Goal: Task Accomplishment & Management: Use online tool/utility

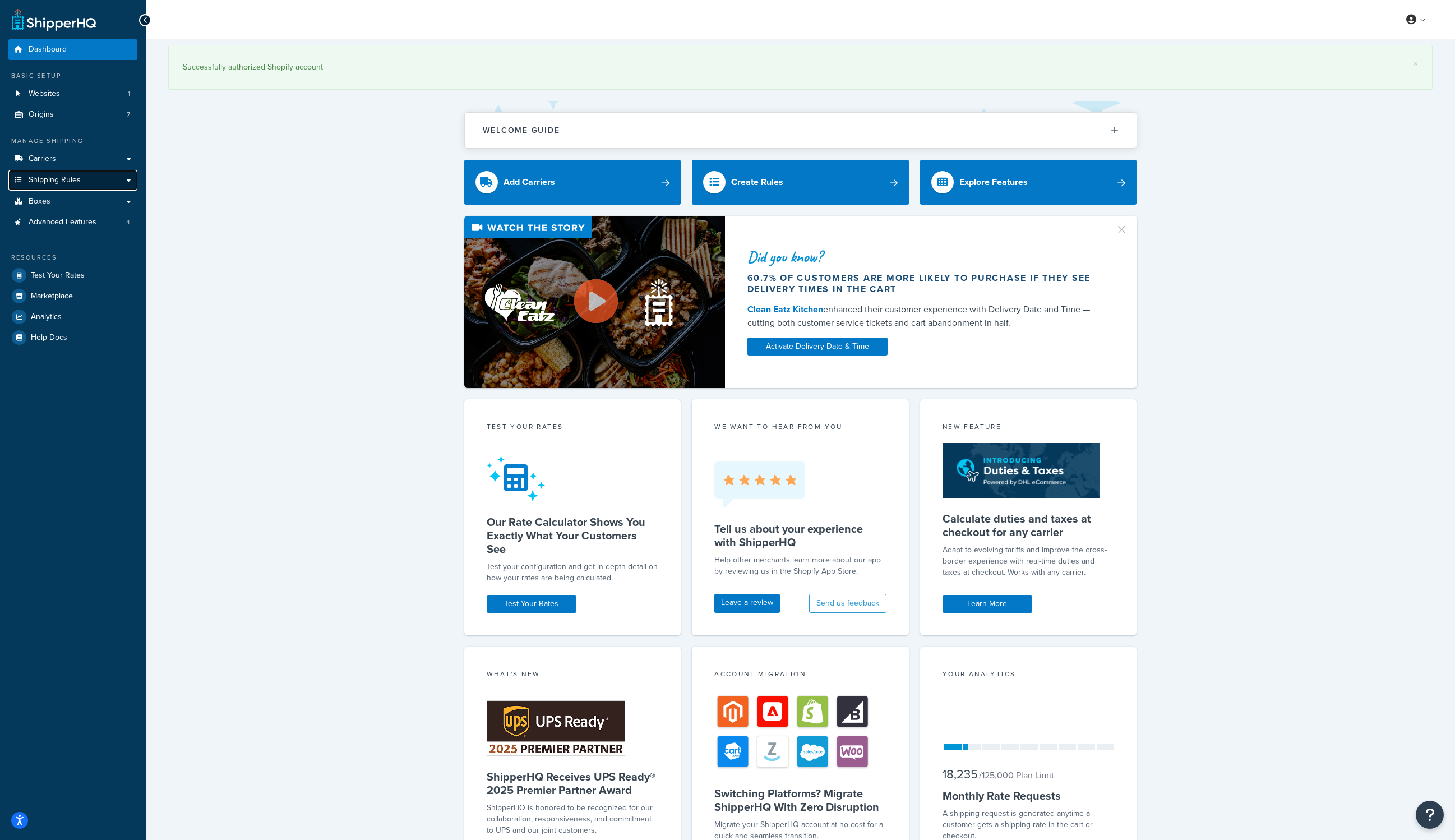
click at [69, 175] on span "Shipping Rules" at bounding box center [54, 180] width 52 height 9
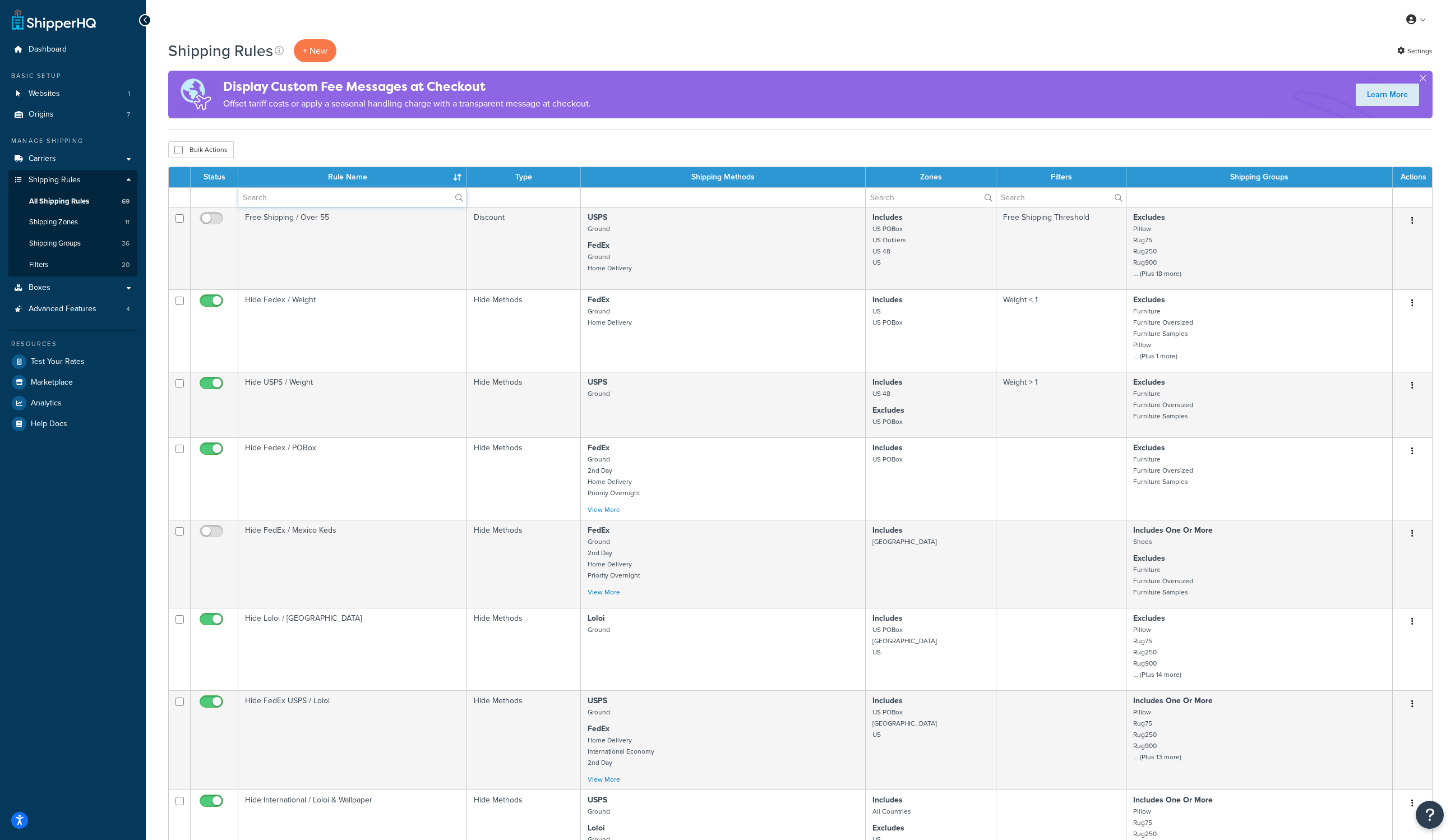
click at [326, 197] on input "text" at bounding box center [352, 197] width 228 height 19
type input "wallpaper"
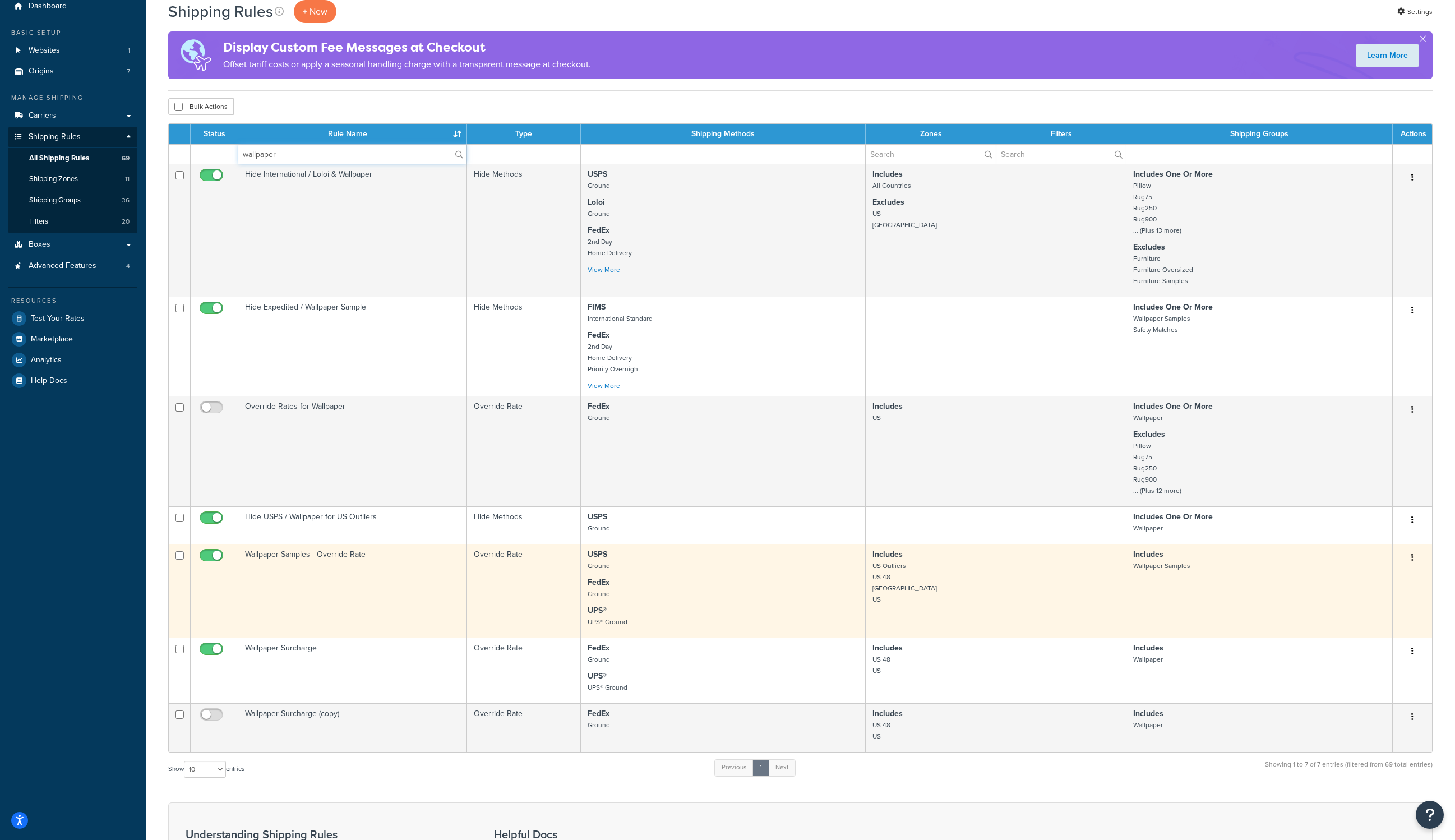
scroll to position [57, 0]
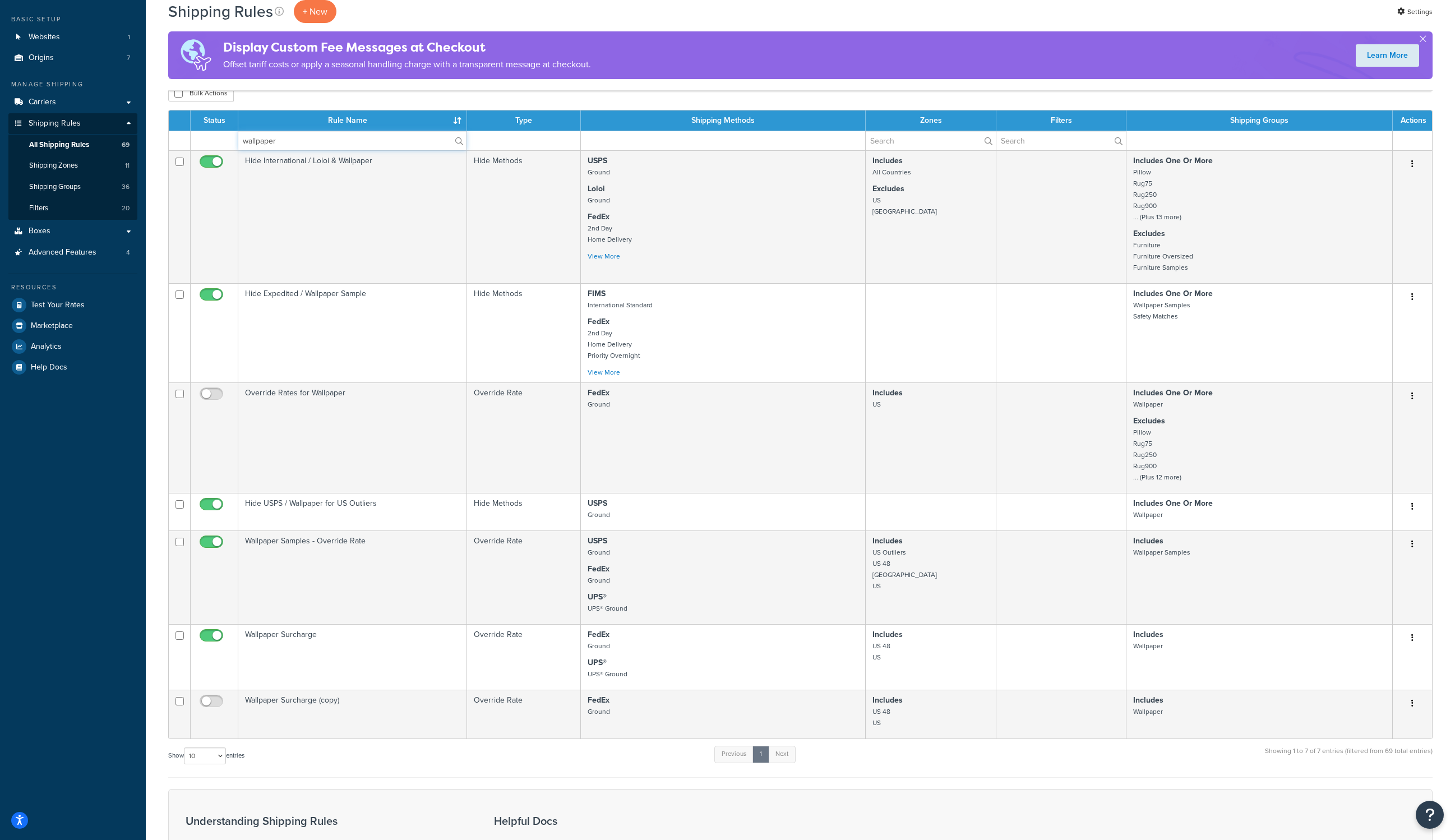
click at [285, 145] on input "wallpaper" at bounding box center [352, 141] width 228 height 19
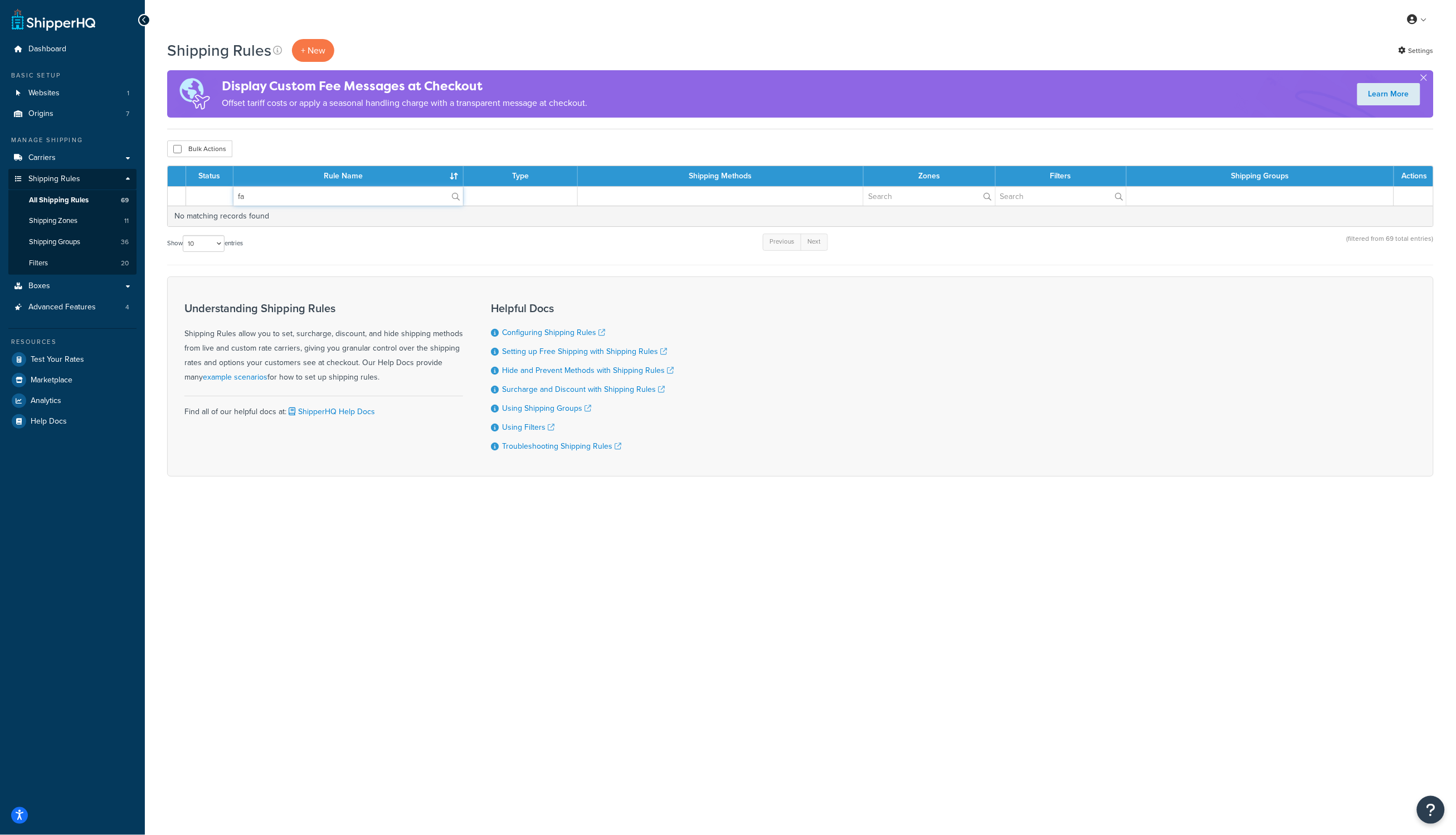
type input "f"
type input "wallpaper"
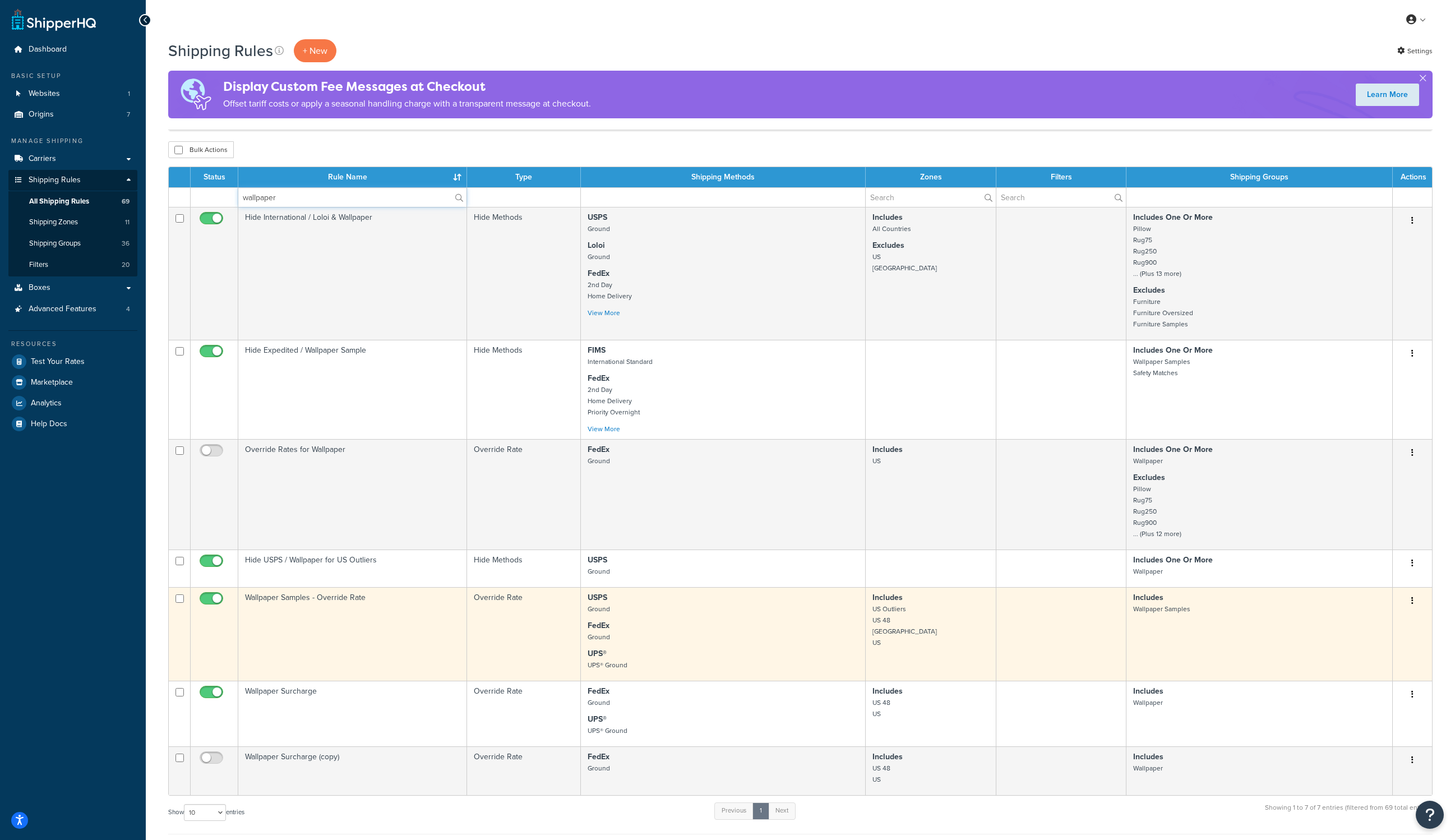
scroll to position [276, 0]
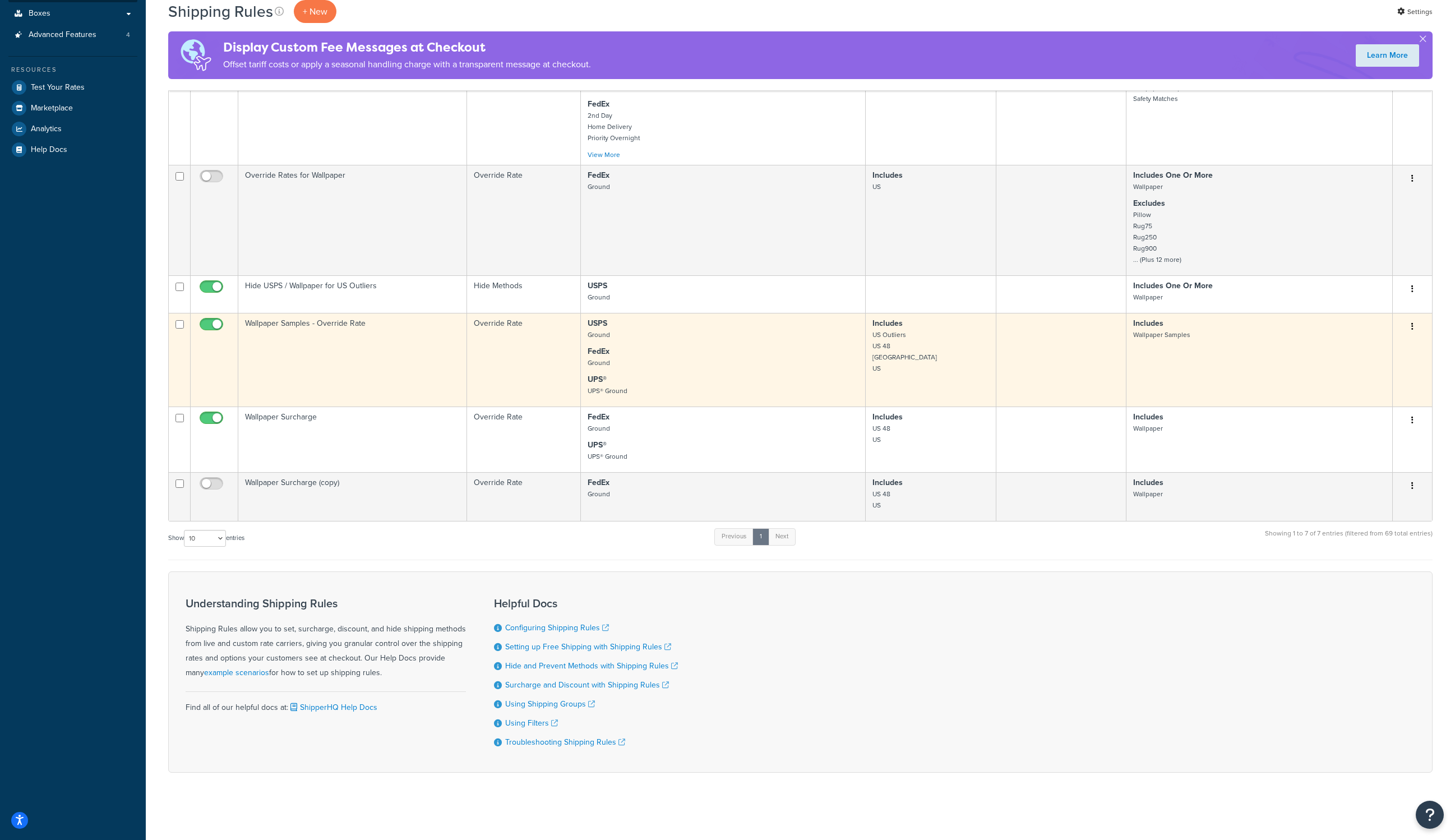
click at [1412, 330] on icon "button" at bounding box center [1412, 326] width 2 height 8
click at [1383, 379] on link "Duplicate" at bounding box center [1375, 371] width 89 height 23
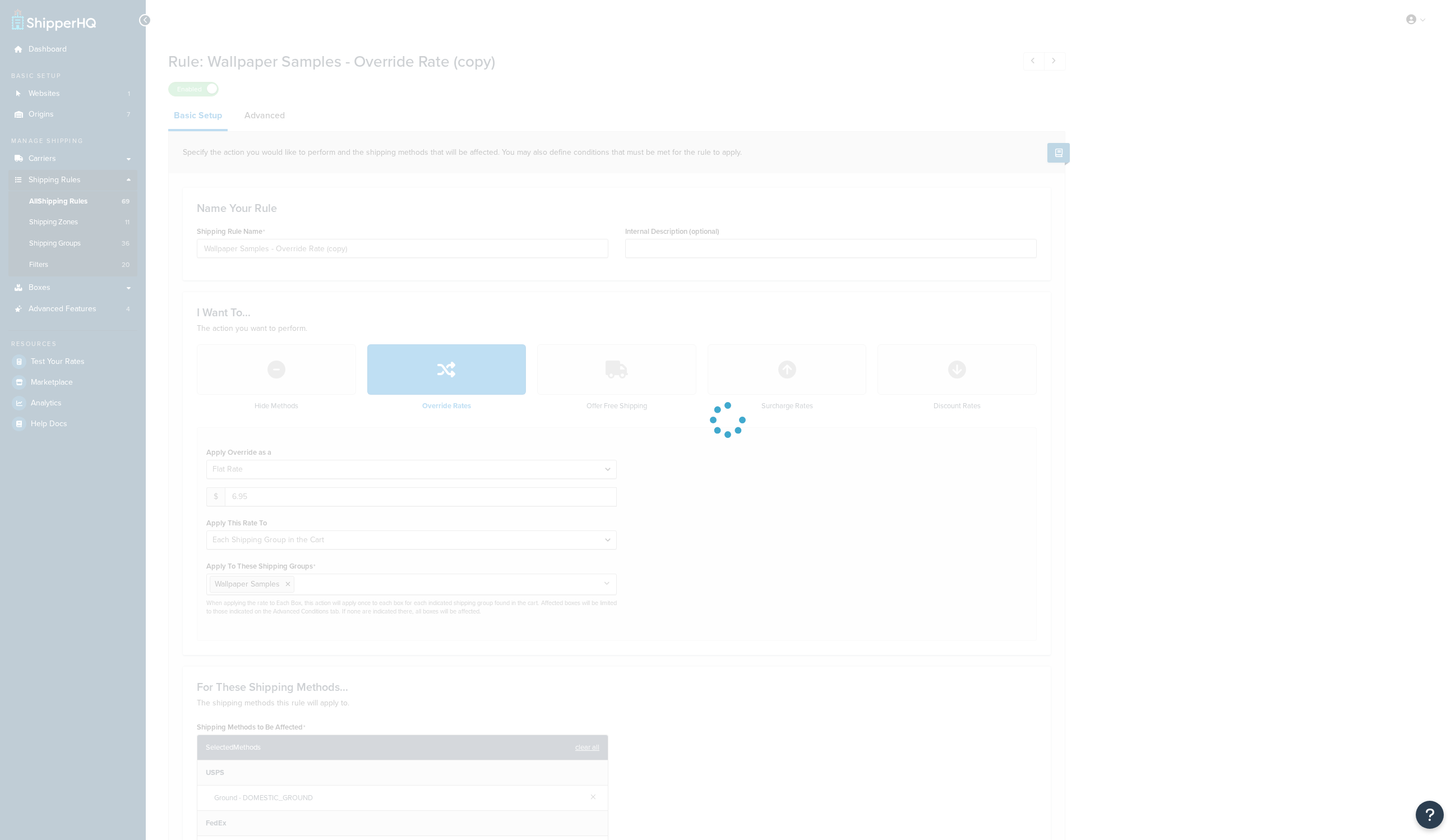
select select "SHIPPING_GROUP"
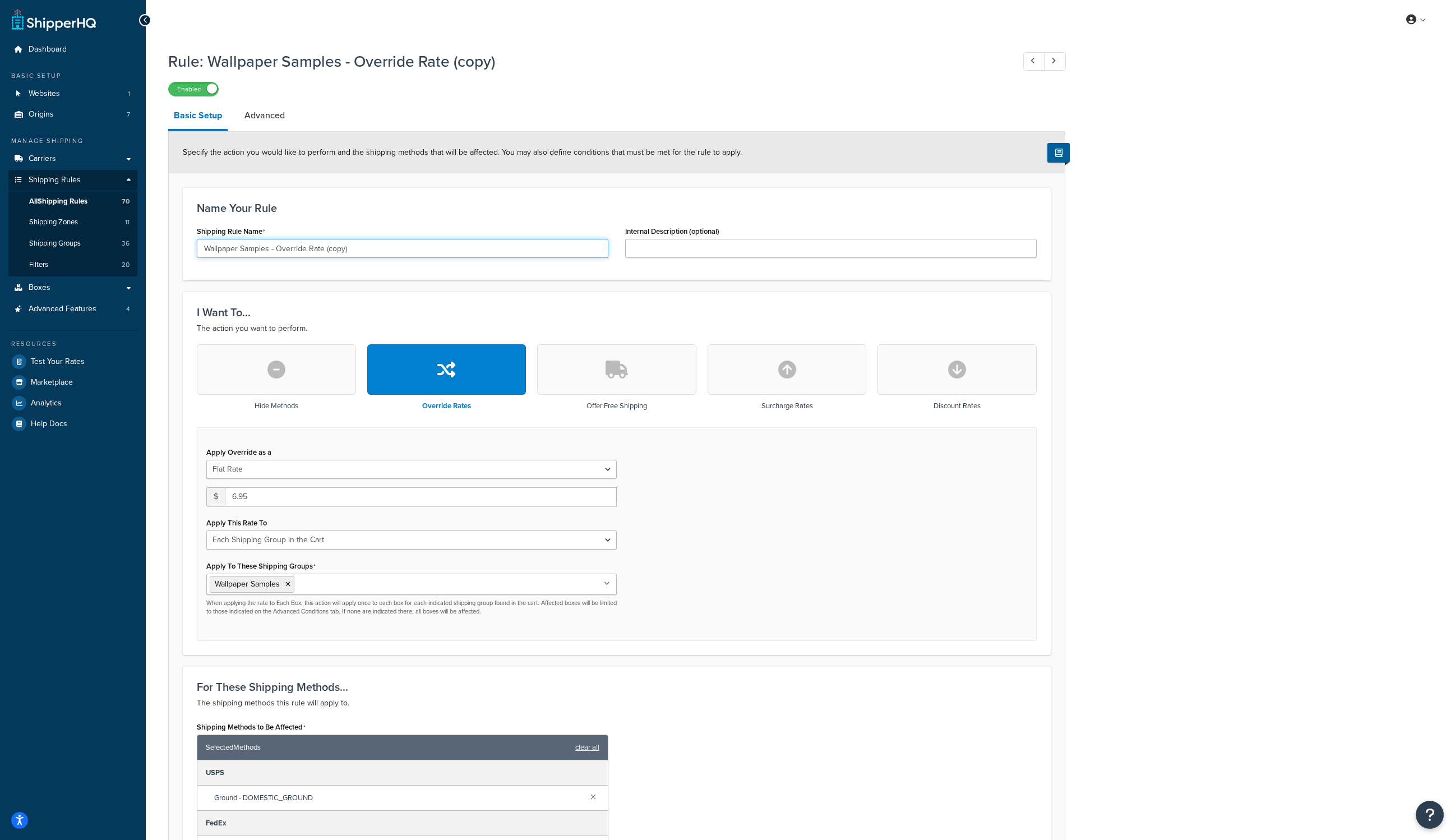
drag, startPoint x: 240, startPoint y: 247, endPoint x: 190, endPoint y: 241, distance: 50.4
click at [190, 241] on div "Shipping Rule Name Wallpaper Samples - Override Rate (copy)" at bounding box center [403, 244] width 429 height 43
click at [424, 244] on input "Fabric Samples - Override Rate (copy)" at bounding box center [402, 248] width 411 height 19
type input "Fabric Samples - Override Rate (copy)"
click at [291, 584] on icon at bounding box center [288, 584] width 5 height 7
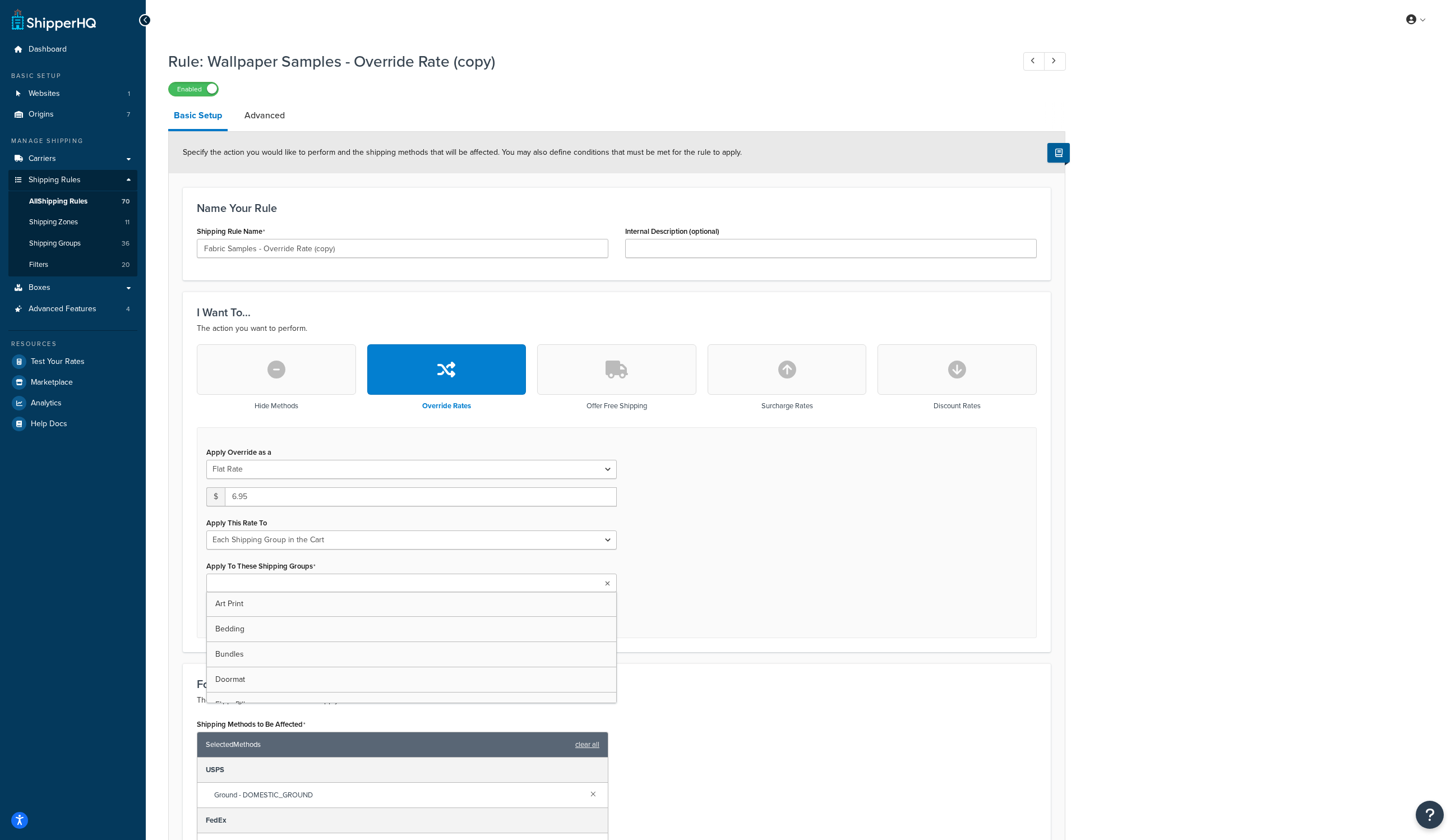
click at [282, 588] on input "Apply To These Shipping Groups" at bounding box center [259, 584] width 99 height 12
type input "Fu"
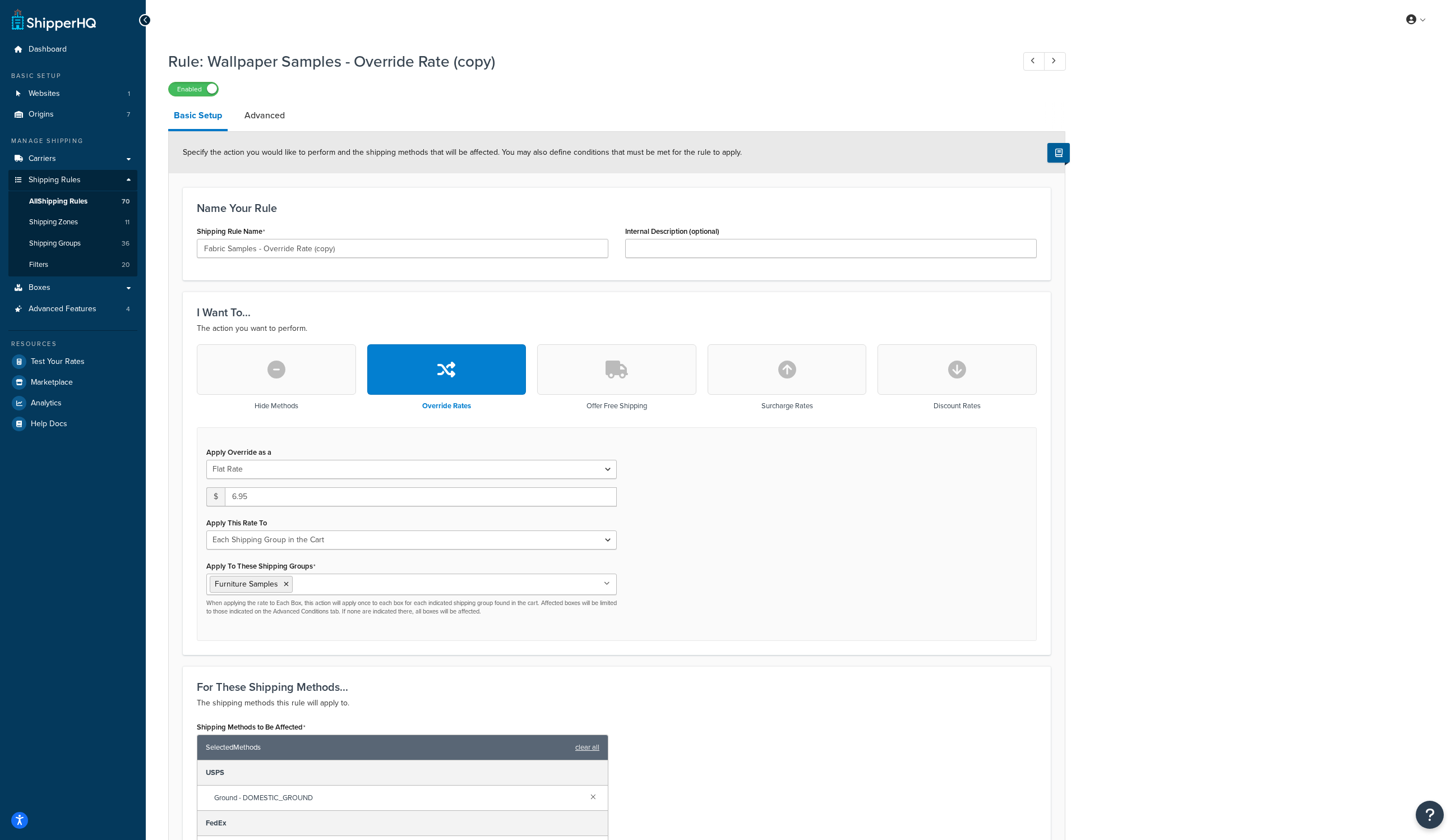
click at [873, 648] on div "I Want To... The action you want to perform. Hide Methods Override Rates Offer …" at bounding box center [617, 474] width 868 height 363
drag, startPoint x: 227, startPoint y: 247, endPoint x: 211, endPoint y: 246, distance: 16.0
click at [211, 246] on input "Fabric Samples - Override Rate (copy)" at bounding box center [402, 248] width 411 height 19
click at [227, 247] on input "Fabric Samples - Override Rate (copy)" at bounding box center [402, 248] width 411 height 19
drag, startPoint x: 226, startPoint y: 247, endPoint x: 211, endPoint y: 246, distance: 15.0
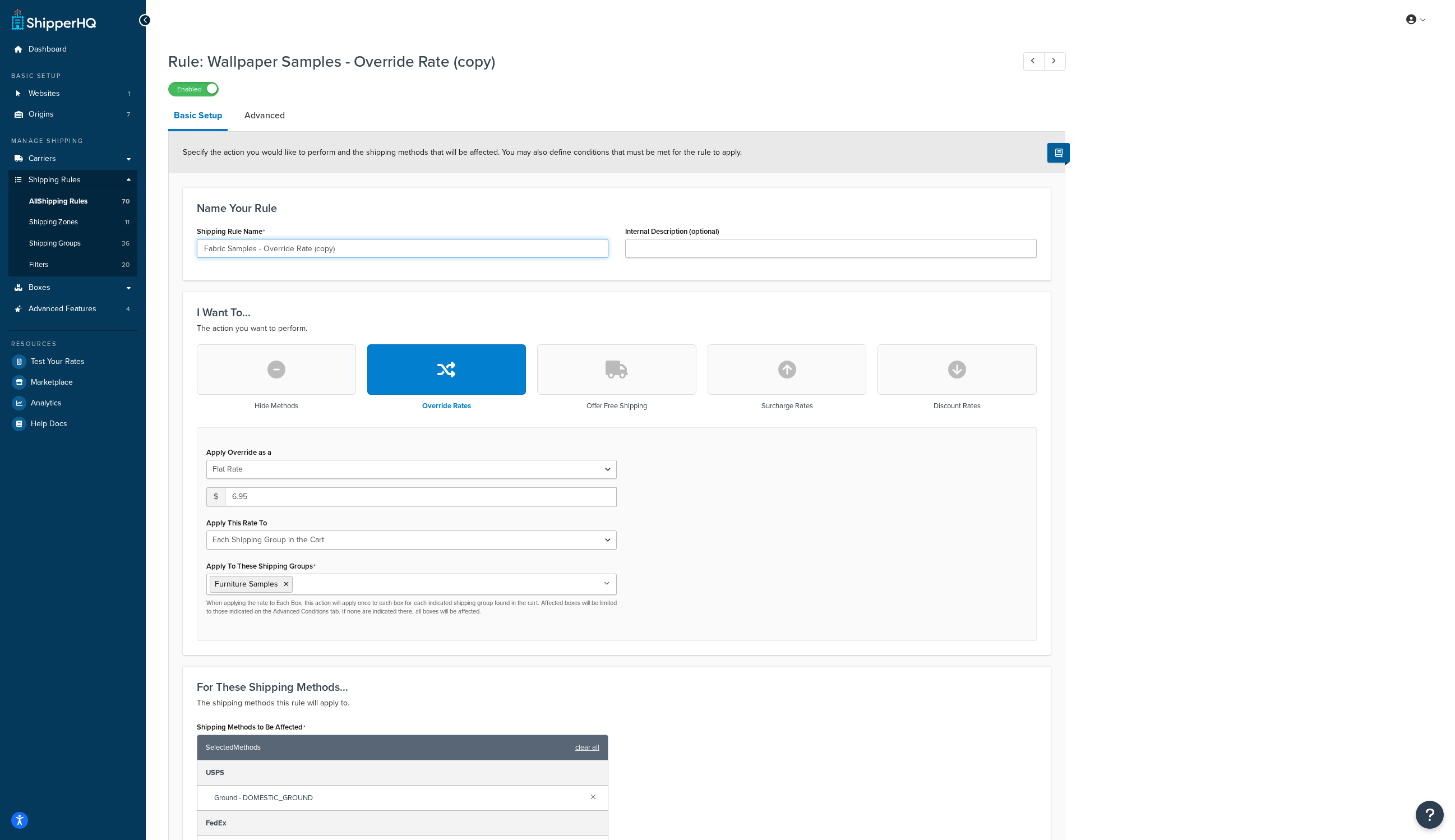
click at [211, 246] on input "Fabric Samples - Override Rate (copy)" at bounding box center [402, 248] width 411 height 19
drag, startPoint x: 406, startPoint y: 247, endPoint x: 323, endPoint y: 246, distance: 83.0
click at [323, 246] on input "Furniture Samples - Override Rate (copy)" at bounding box center [402, 248] width 411 height 19
type input "Furniture Samples - Override Rate"
click at [74, 200] on span "All Shipping Rules" at bounding box center [58, 201] width 59 height 9
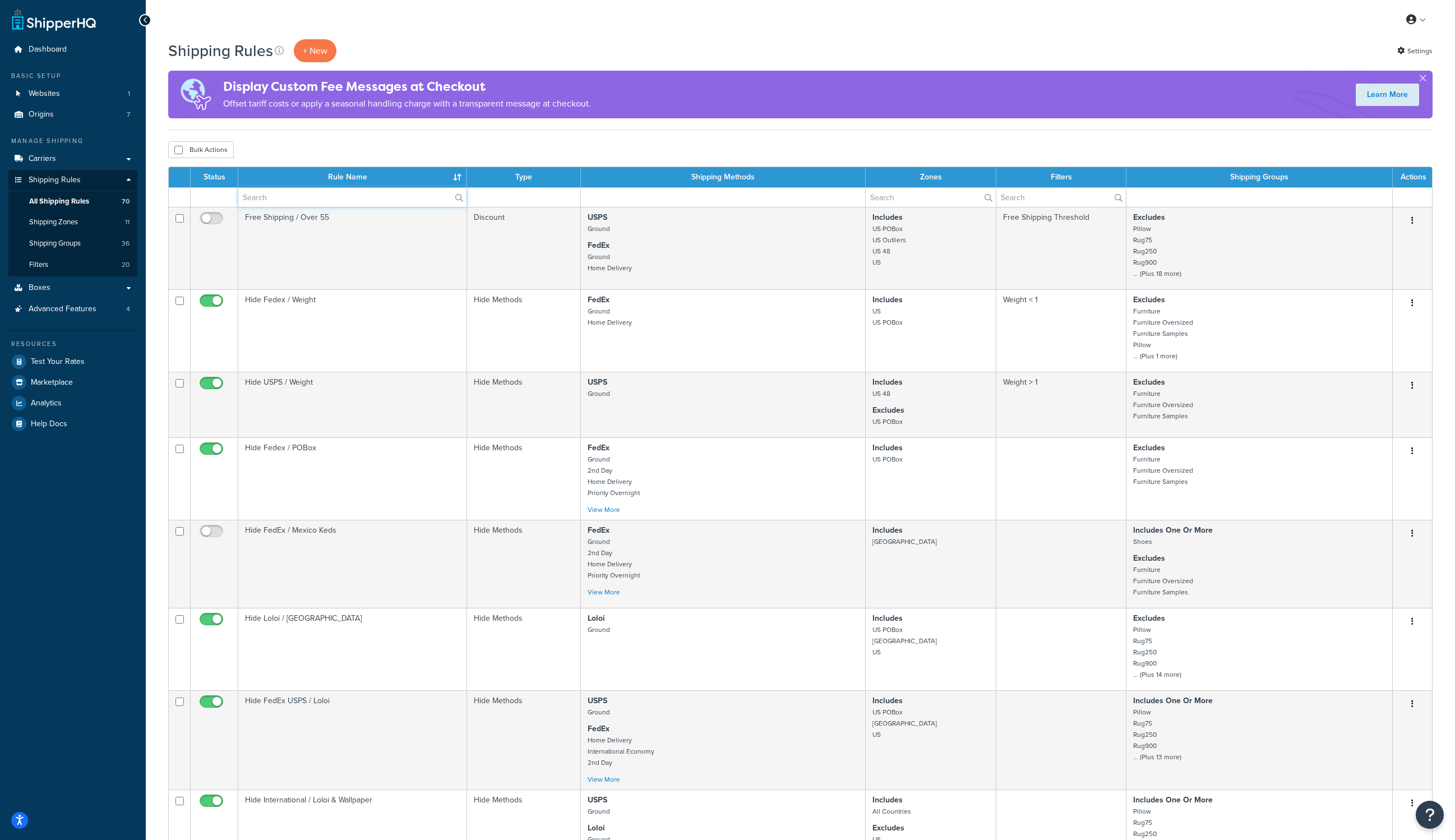
click at [320, 197] on input "text" at bounding box center [352, 197] width 228 height 19
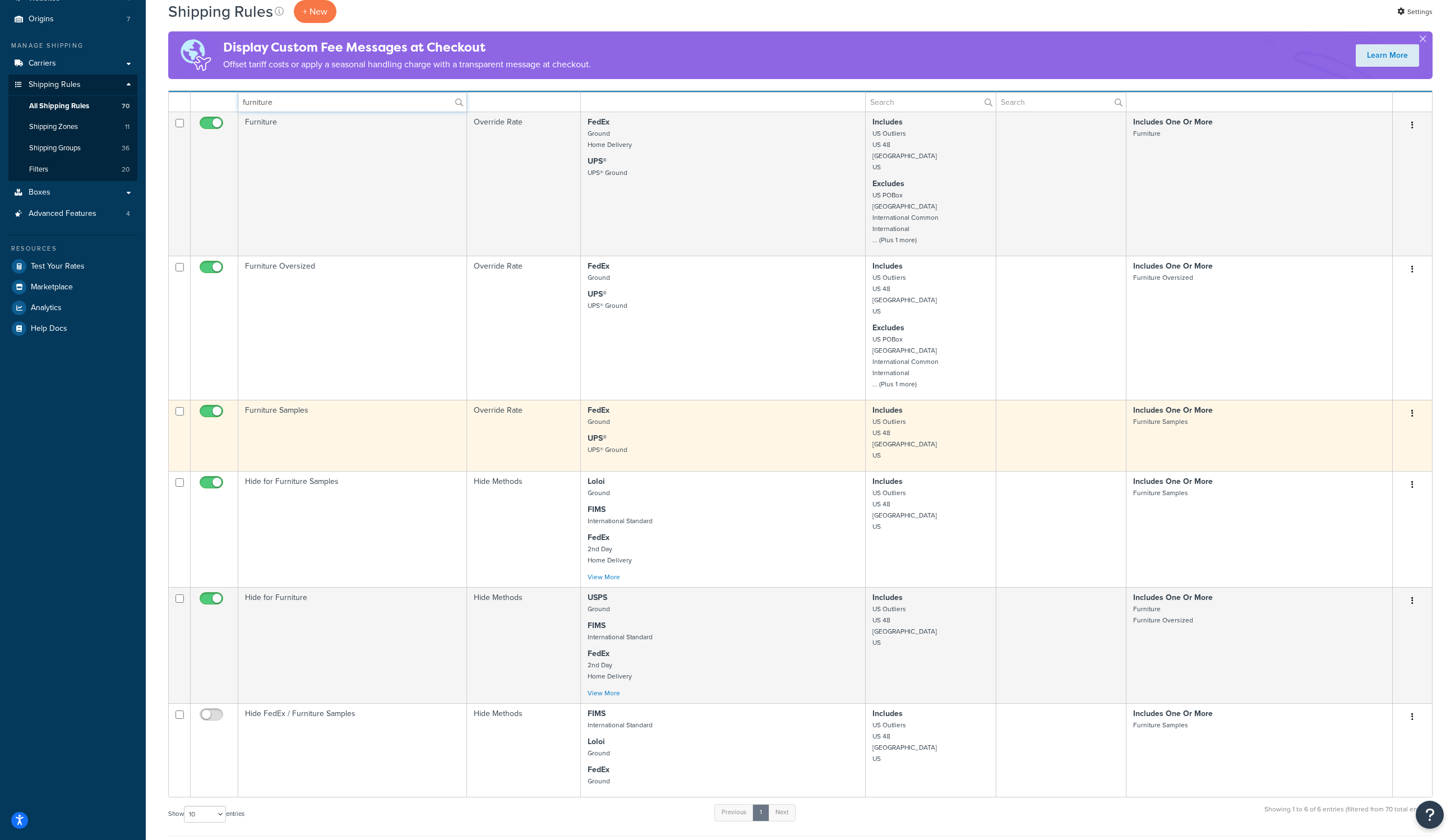
scroll to position [98, 0]
type input "furniture"
click at [258, 449] on td "Furniture Samples" at bounding box center [353, 433] width 228 height 71
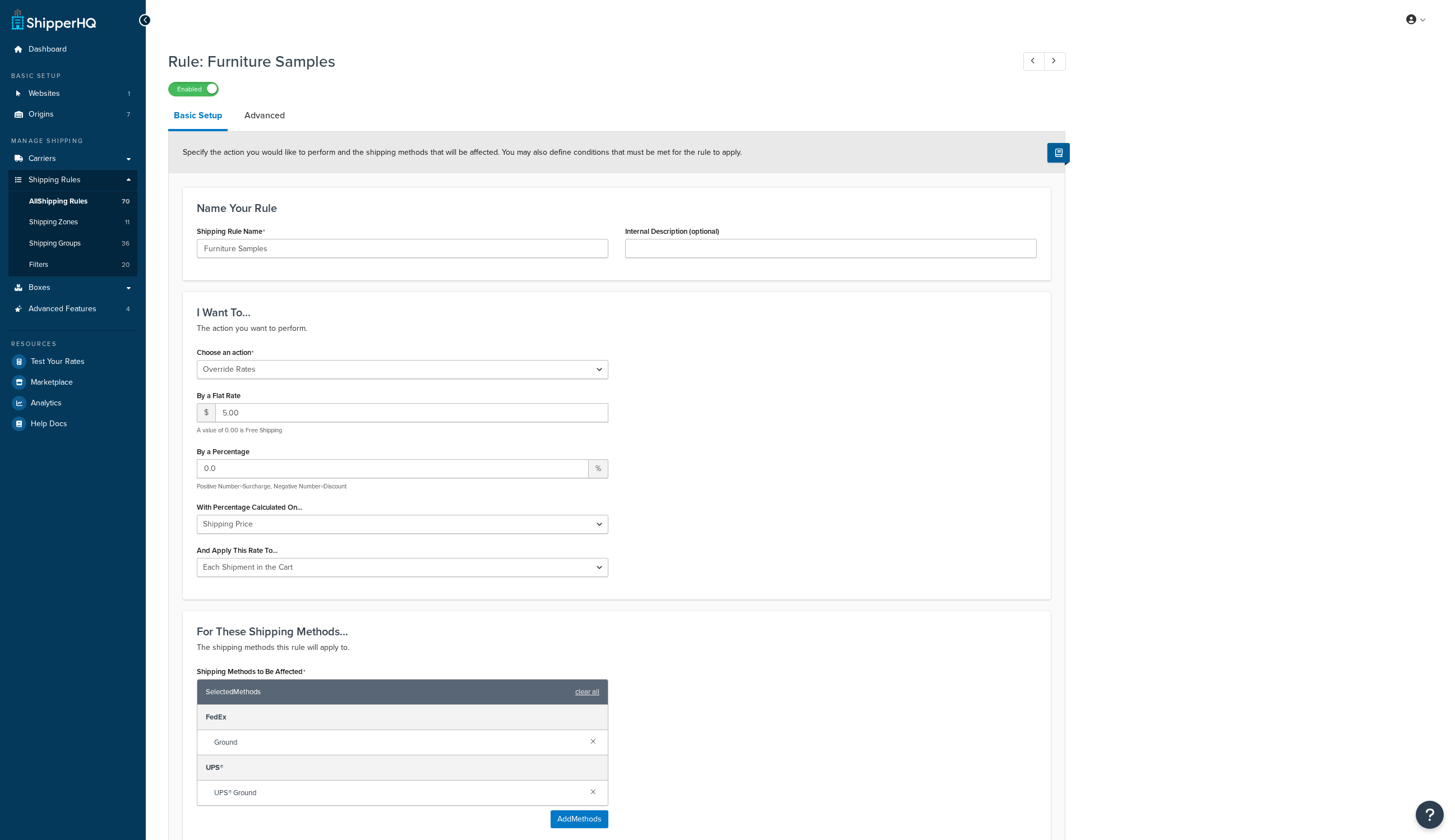
select select "OVERRIDE"
